Goal: Transaction & Acquisition: Download file/media

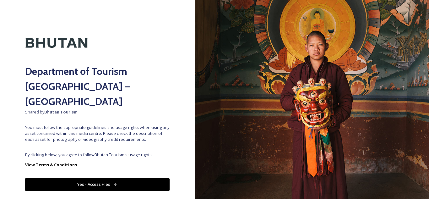
click at [100, 178] on button "Yes - Access Files" at bounding box center [97, 184] width 145 height 13
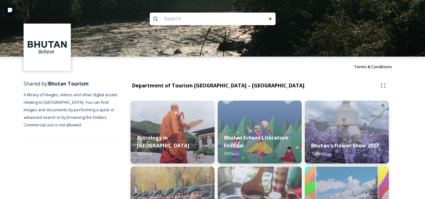
click at [183, 17] on input at bounding box center [204, 19] width 86 height 14
type input "chelela"
click at [266, 18] on div "Run Search" at bounding box center [269, 18] width 11 height 11
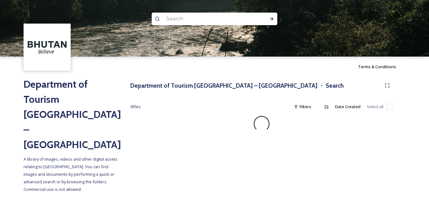
click at [190, 21] on input at bounding box center [206, 19] width 86 height 14
click at [183, 17] on input at bounding box center [206, 19] width 86 height 14
click at [179, 21] on input at bounding box center [206, 19] width 86 height 14
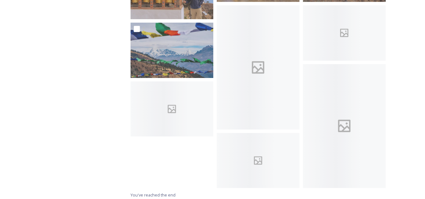
scroll to position [1321, 0]
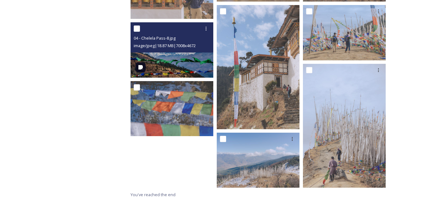
drag, startPoint x: 171, startPoint y: 65, endPoint x: 160, endPoint y: 56, distance: 14.5
click at [160, 56] on img at bounding box center [171, 49] width 83 height 55
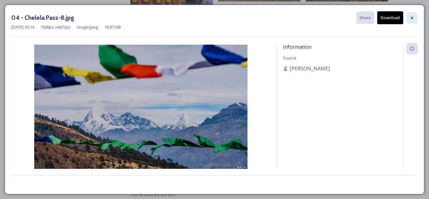
click at [409, 16] on div at bounding box center [412, 17] width 11 height 11
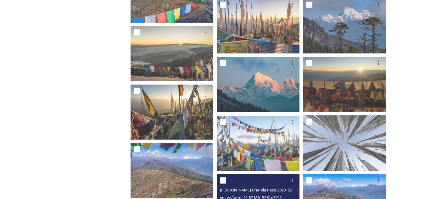
scroll to position [317, 0]
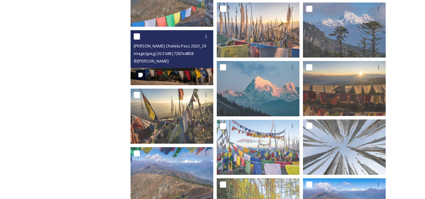
click at [169, 74] on img at bounding box center [171, 57] width 83 height 55
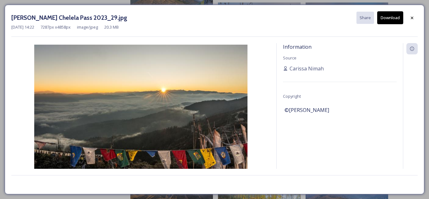
click at [388, 14] on button "Download" at bounding box center [391, 17] width 26 height 13
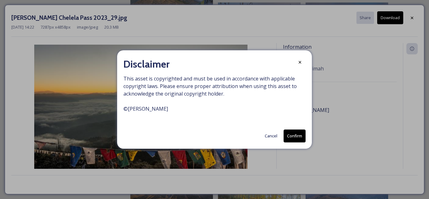
click at [294, 135] on button "Confirm" at bounding box center [295, 136] width 22 height 13
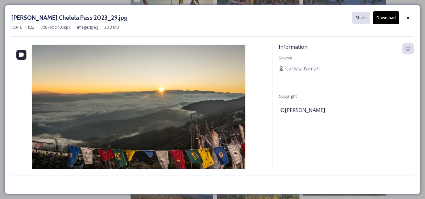
scroll to position [443, 0]
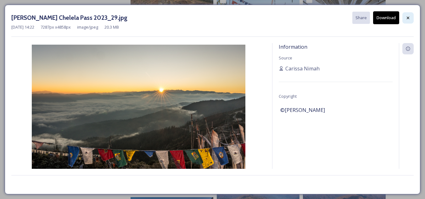
click at [407, 16] on icon at bounding box center [407, 17] width 5 height 5
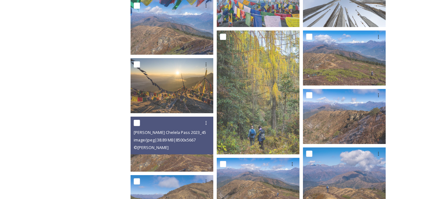
scroll to position [411, 0]
